Goal: Check status: Check status

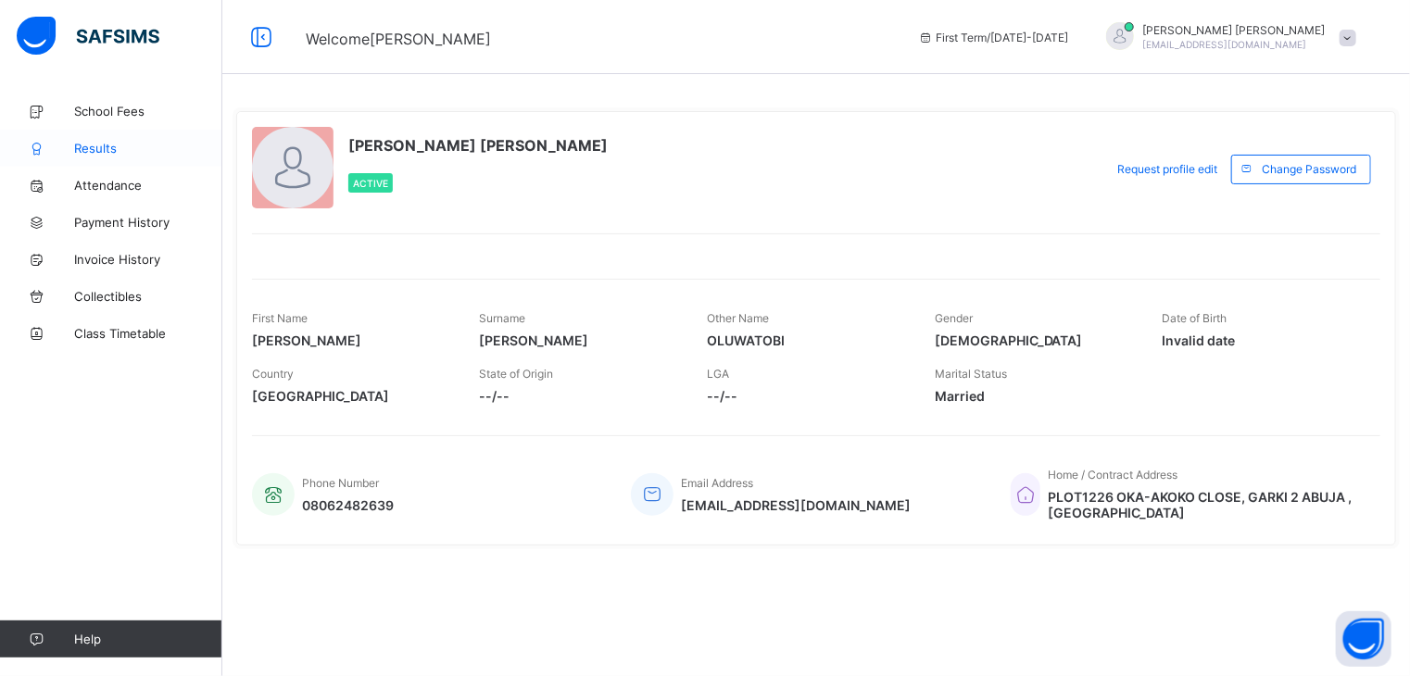
click at [82, 145] on span "Results" at bounding box center [148, 148] width 148 height 15
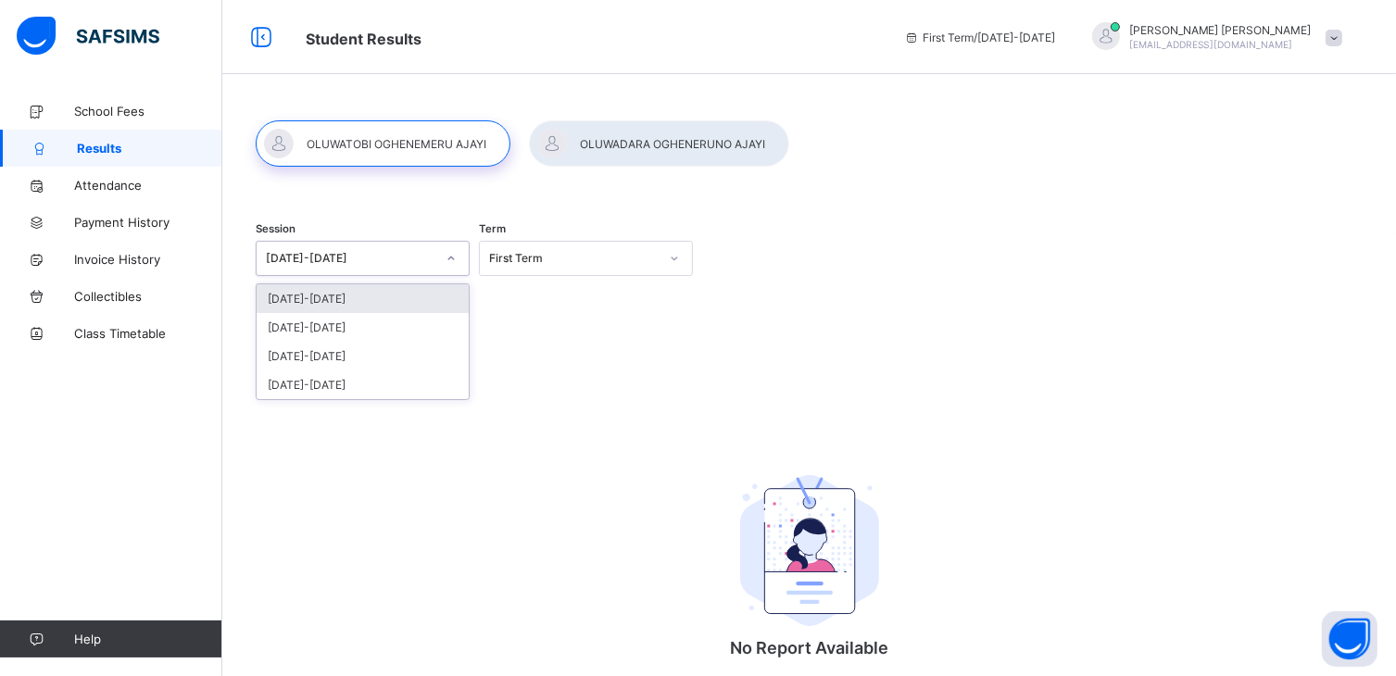
click at [410, 257] on div "[DATE]-[DATE]" at bounding box center [351, 259] width 170 height 14
click at [355, 329] on div "[DATE]-[DATE]" at bounding box center [363, 327] width 212 height 29
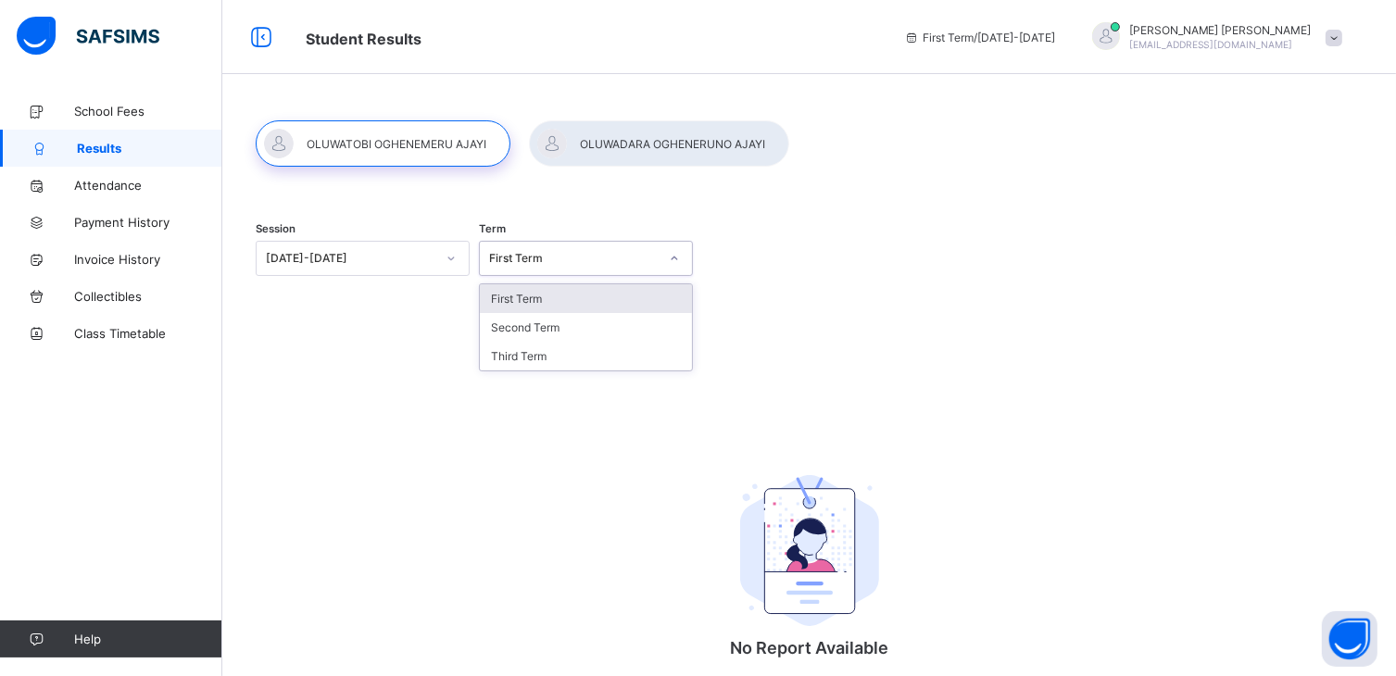
click at [540, 265] on div "First Term" at bounding box center [568, 259] width 177 height 26
click at [507, 357] on div "Third Term" at bounding box center [586, 356] width 212 height 29
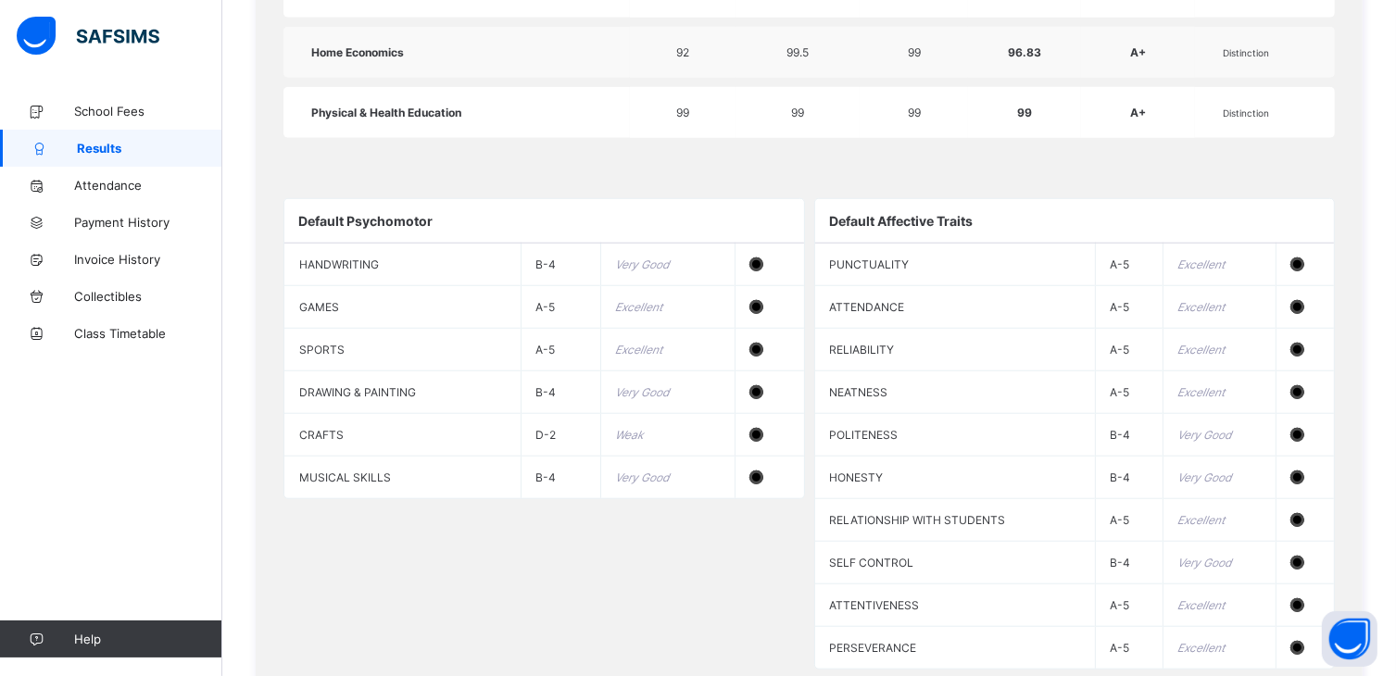
scroll to position [1709, 0]
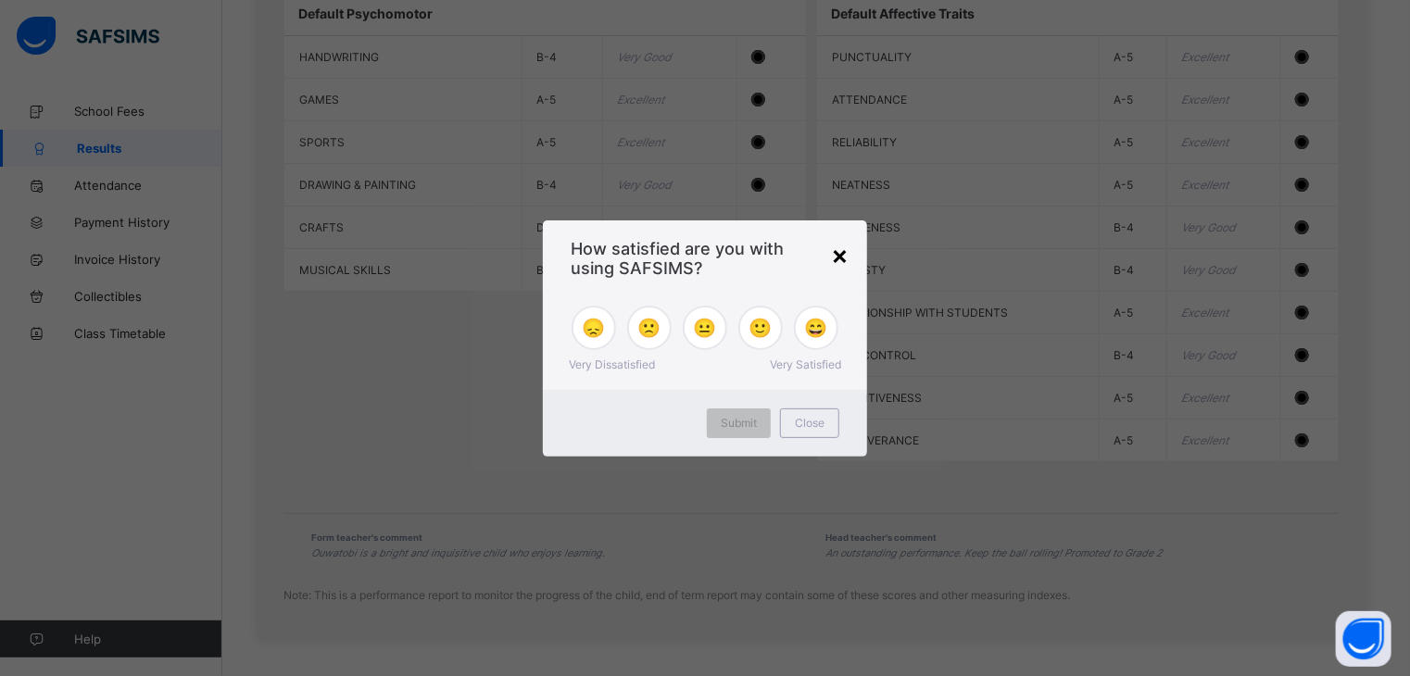
click at [839, 259] on div "×" at bounding box center [840, 255] width 18 height 32
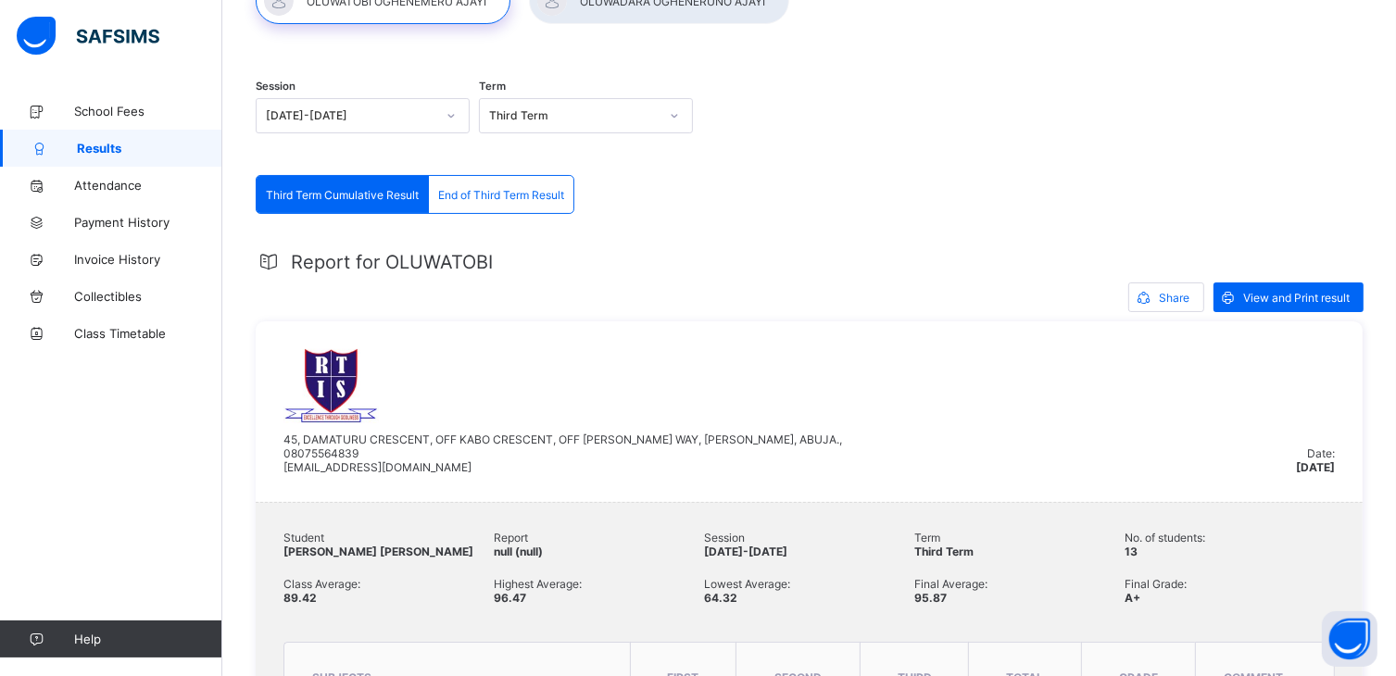
scroll to position [141, 0]
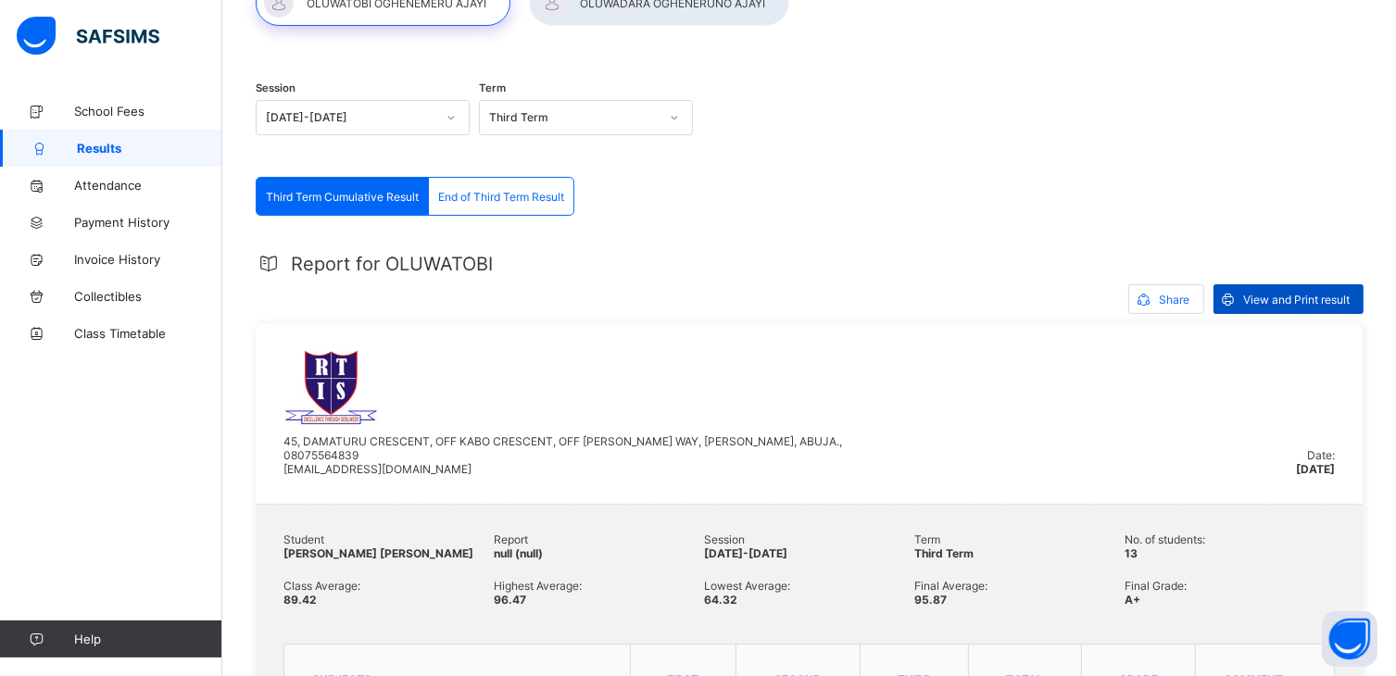
click at [1313, 294] on span "View and Print result" at bounding box center [1296, 300] width 107 height 14
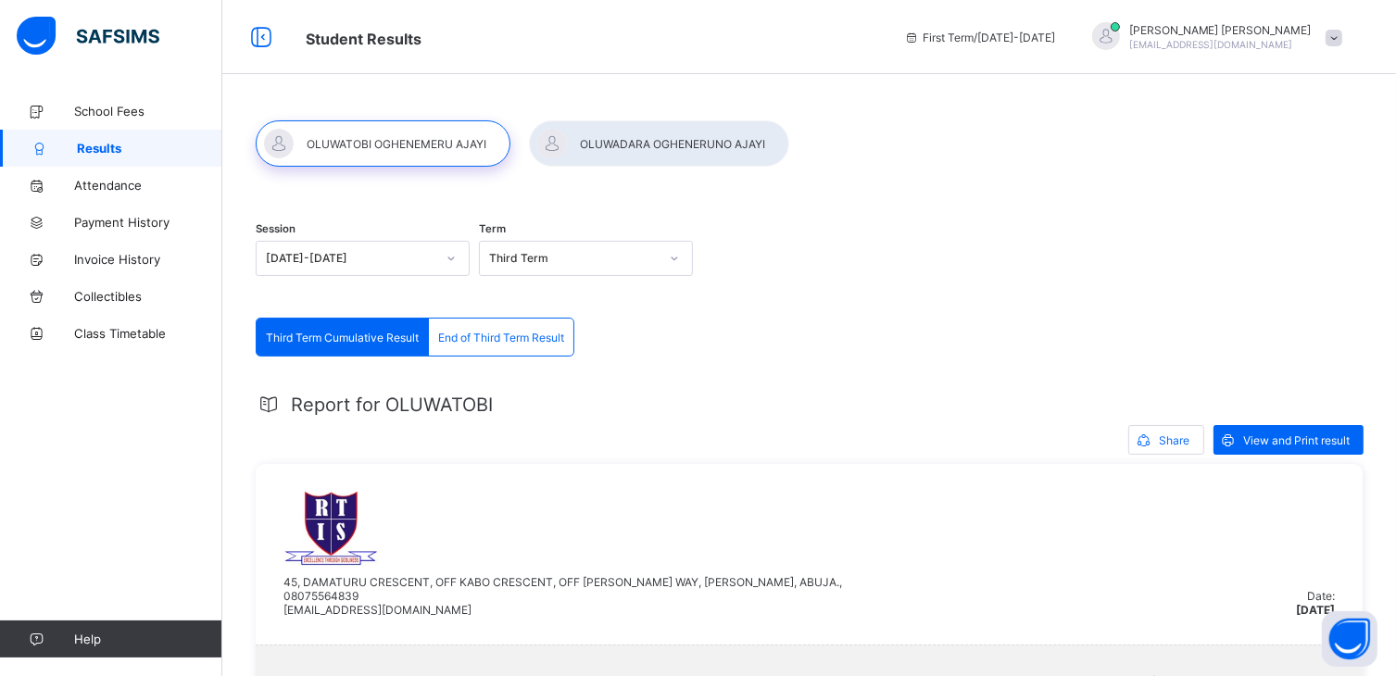
click at [633, 149] on div at bounding box center [659, 143] width 260 height 46
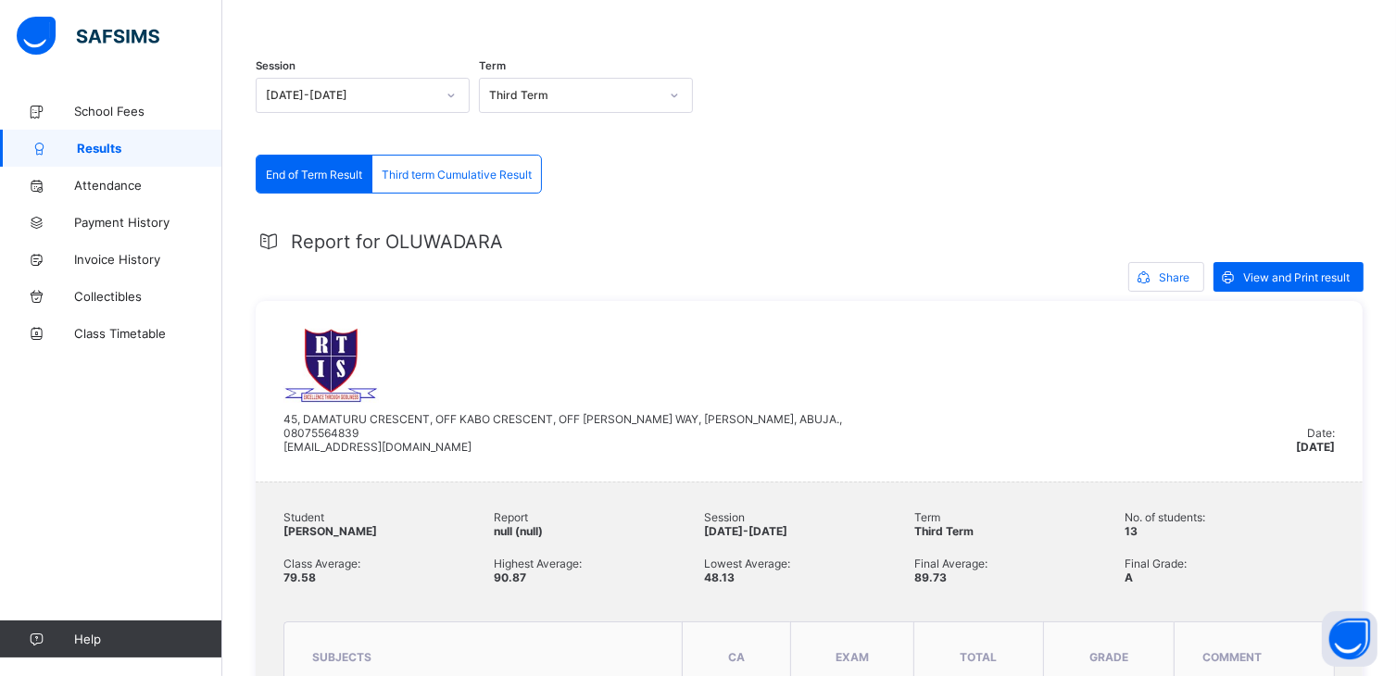
scroll to position [116, 0]
click at [1305, 285] on span "View and Print result" at bounding box center [1296, 278] width 107 height 14
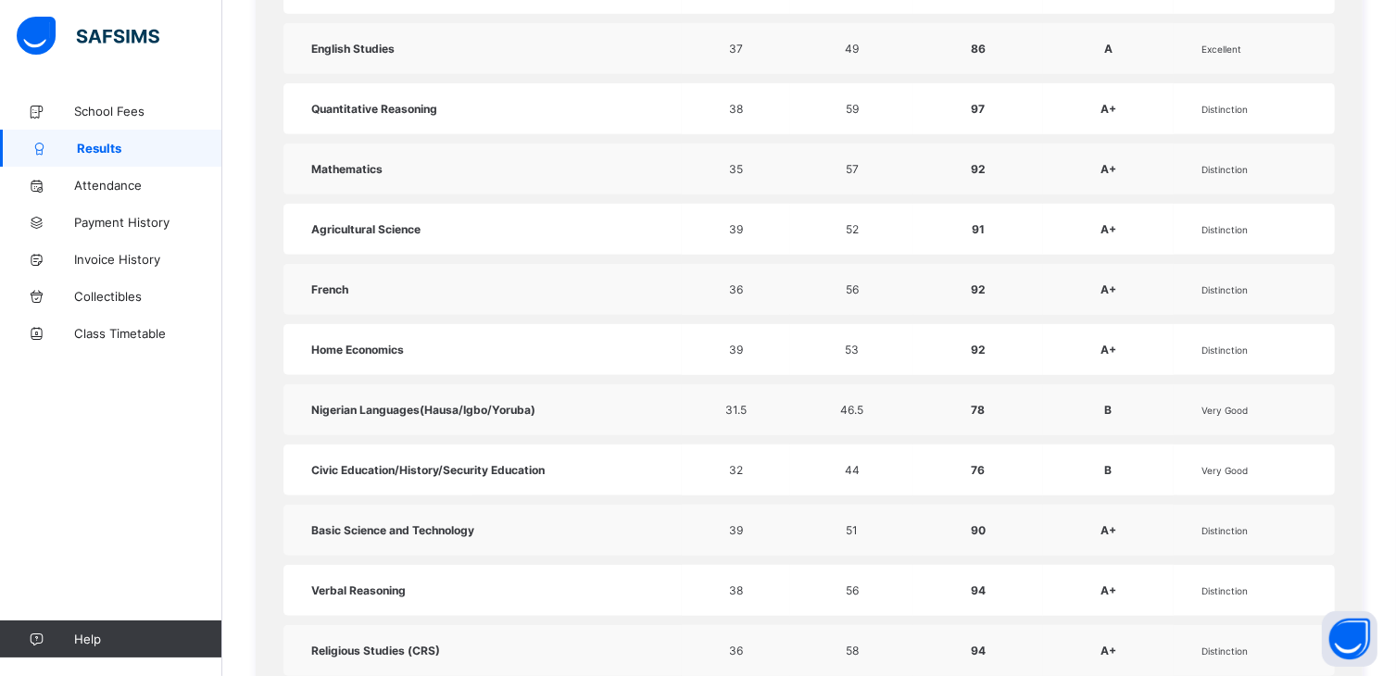
scroll to position [852, 0]
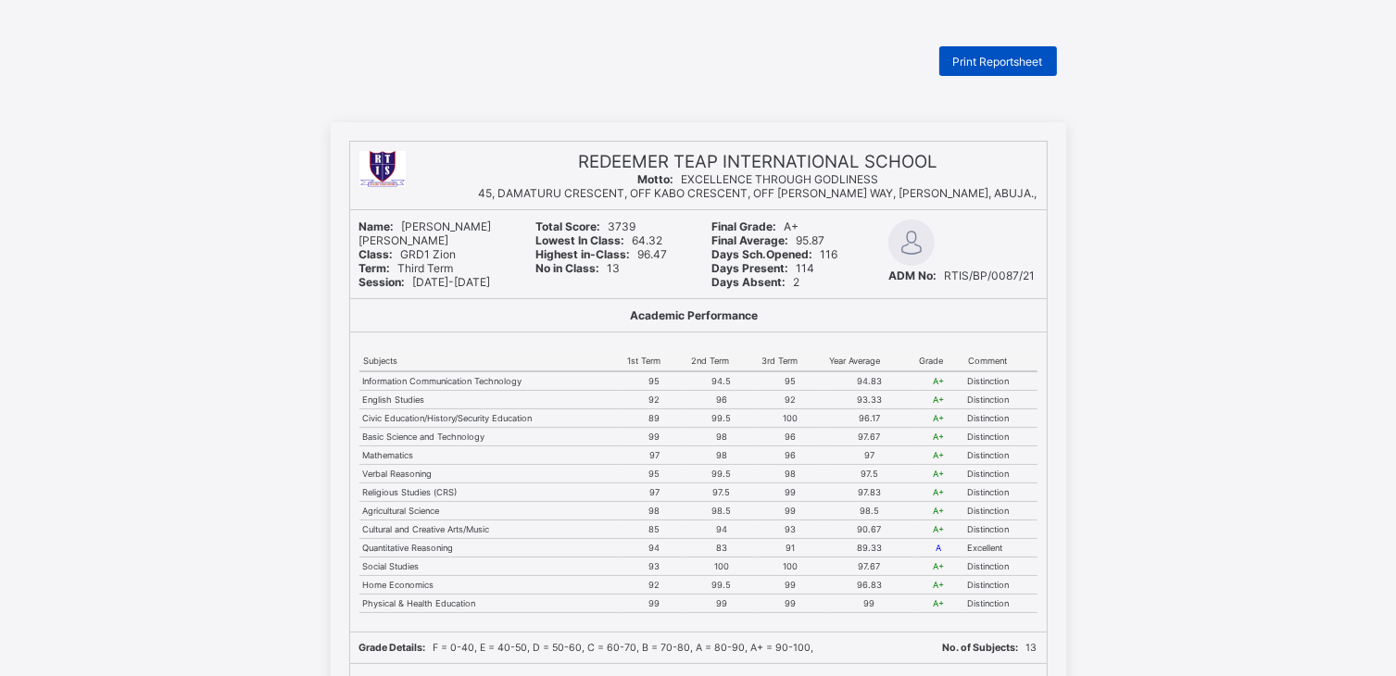
click at [991, 61] on span "Print Reportsheet" at bounding box center [998, 62] width 90 height 14
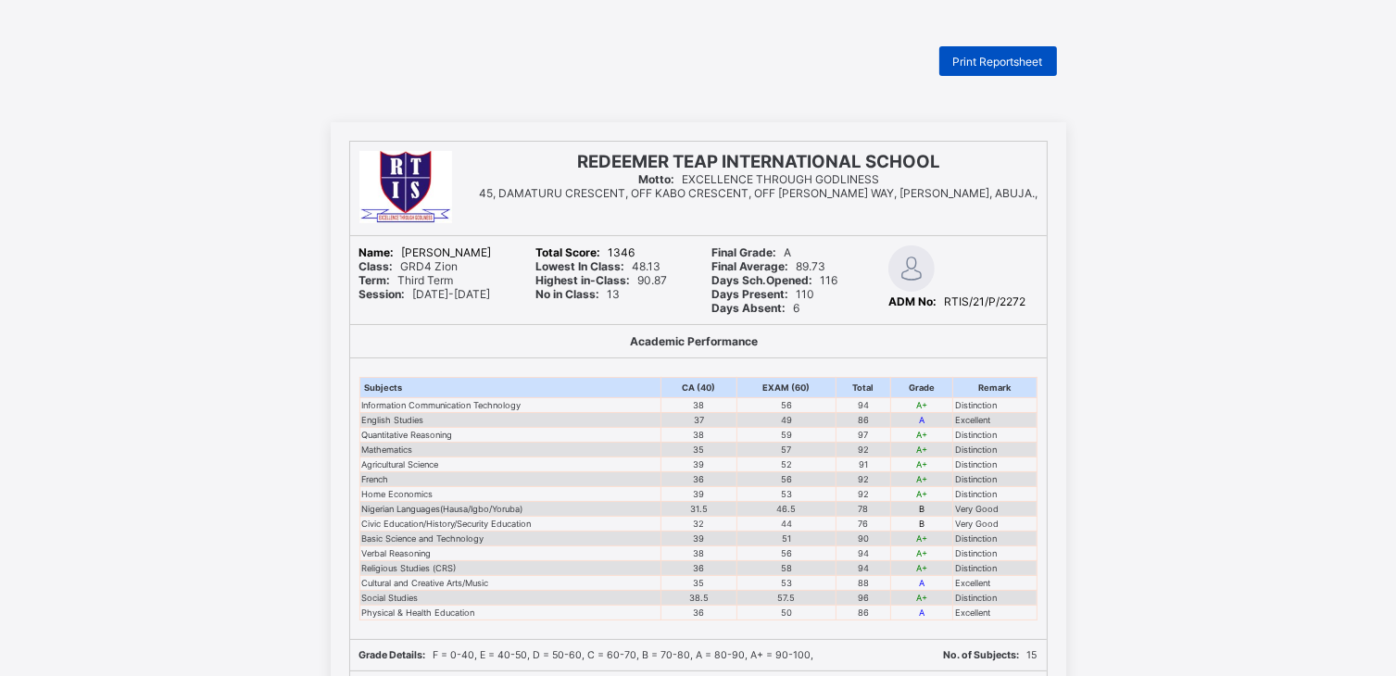
click at [1027, 68] on span "Print Reportsheet" at bounding box center [998, 62] width 90 height 14
